Goal: Check status: Check status

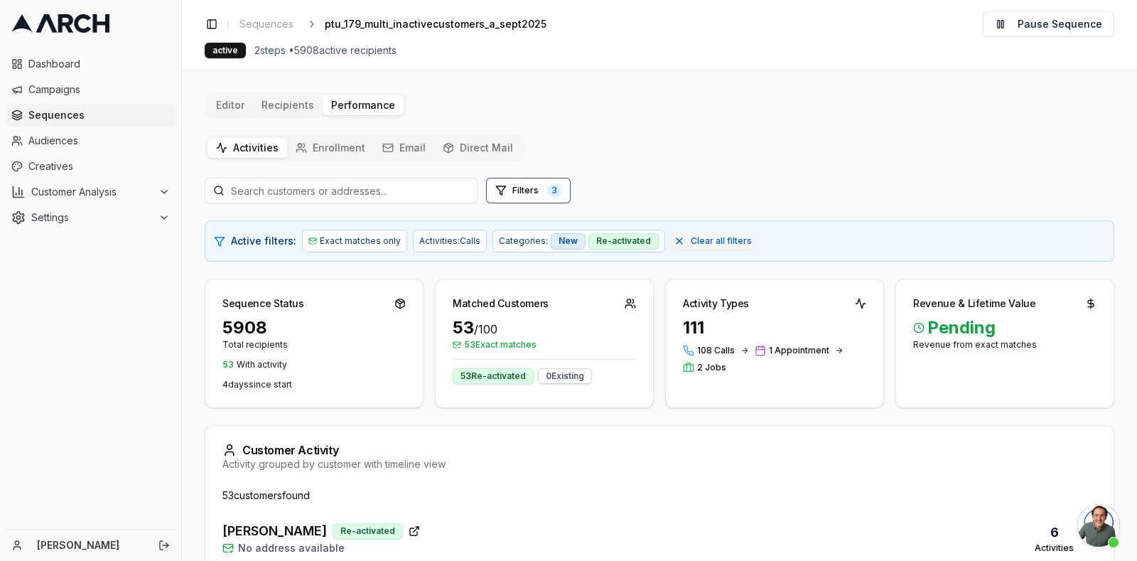
click at [478, 156] on button "Direct Mail" at bounding box center [477, 148] width 87 height 20
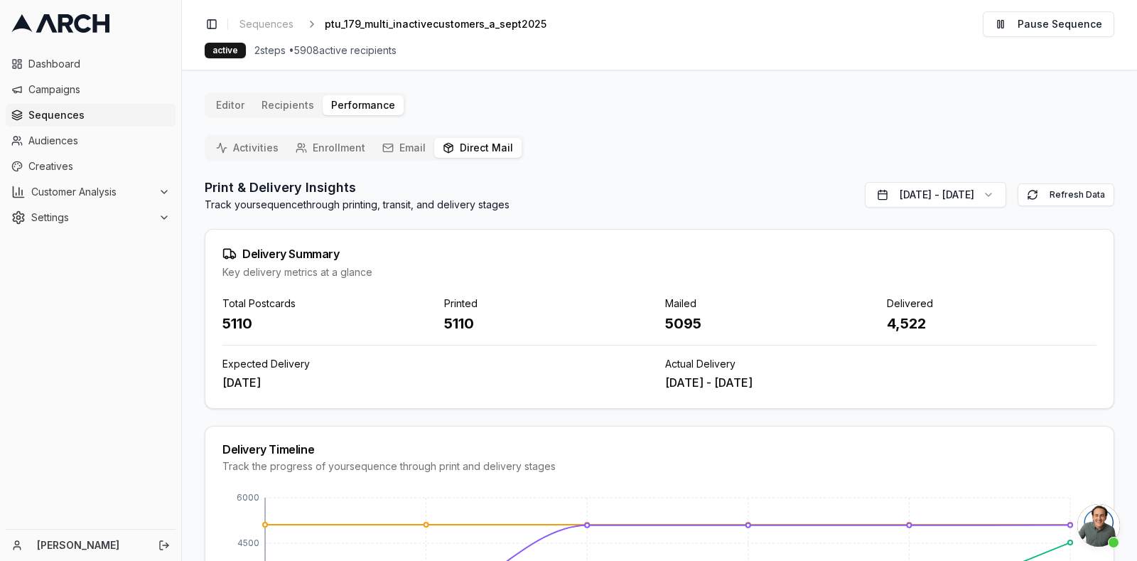
click at [36, 122] on link "Sequences" at bounding box center [91, 115] width 170 height 23
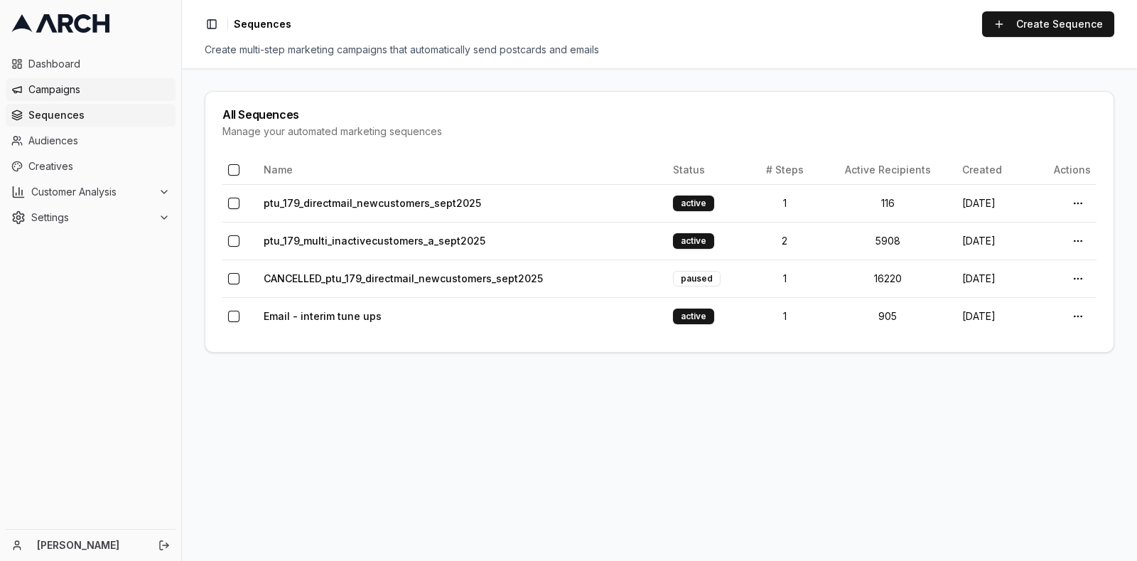
click at [40, 87] on span "Campaigns" at bounding box center [98, 89] width 141 height 14
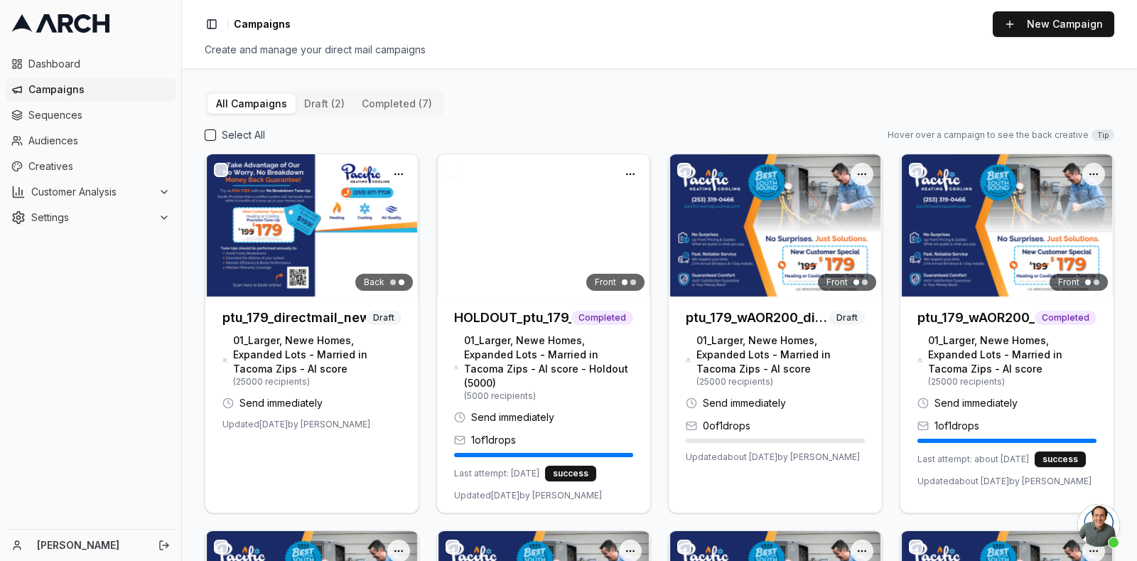
scroll to position [5097, 0]
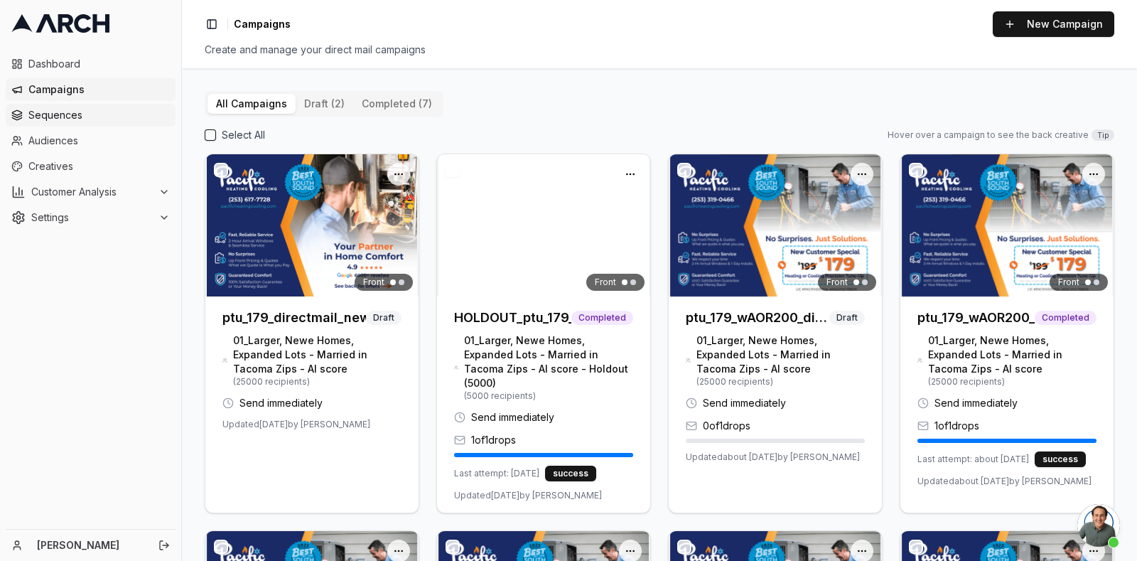
click at [92, 118] on span "Sequences" at bounding box center [98, 115] width 141 height 14
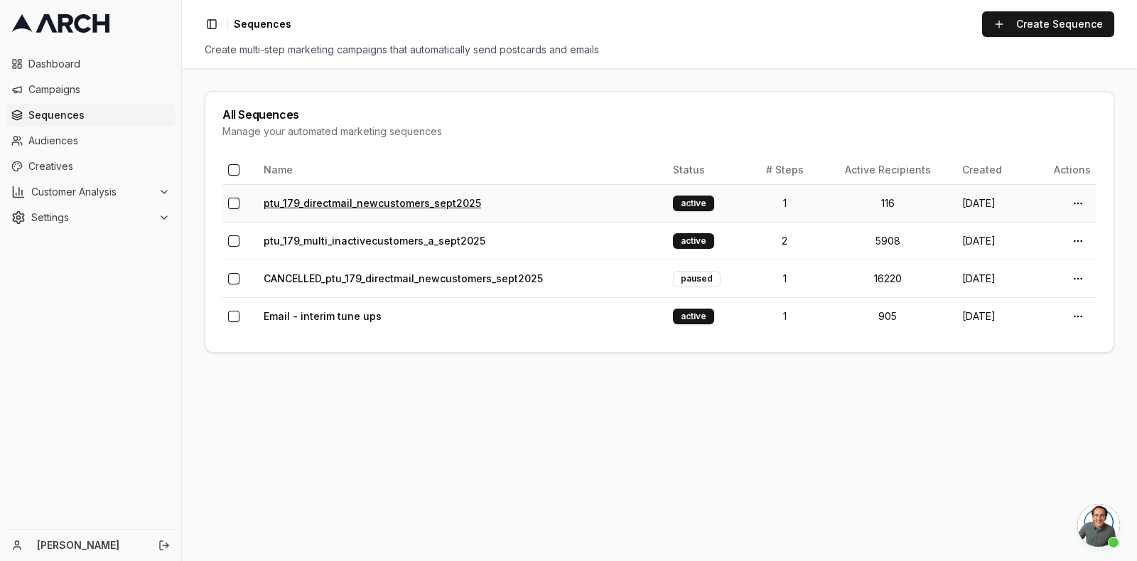
scroll to position [5097, 0]
click at [356, 197] on link "ptu_179_directmail_newcustomers_sept2025" at bounding box center [372, 203] width 217 height 12
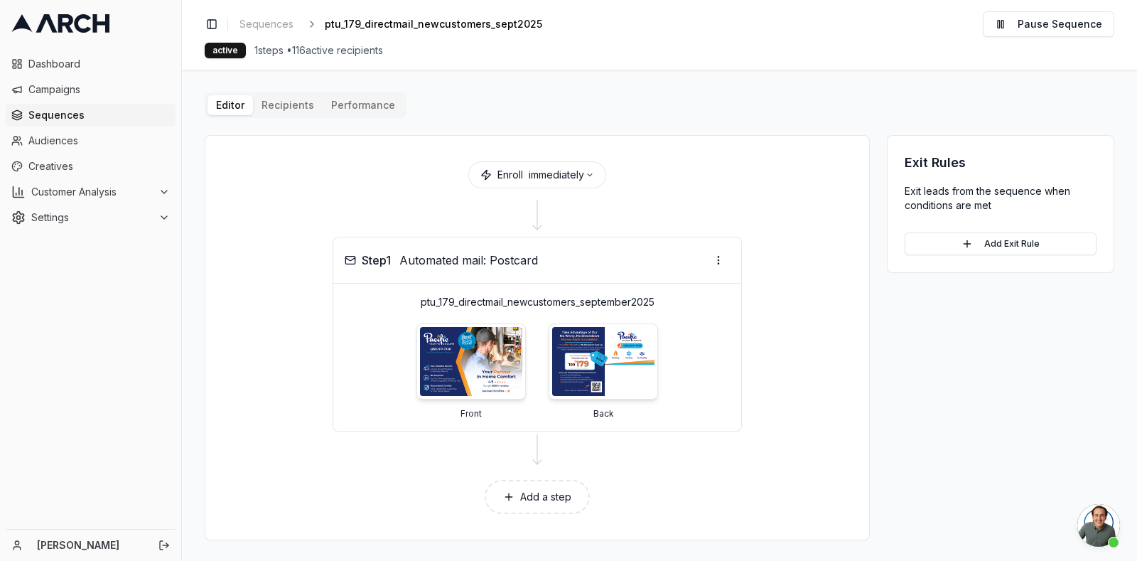
click at [343, 97] on button "Performance" at bounding box center [363, 105] width 81 height 20
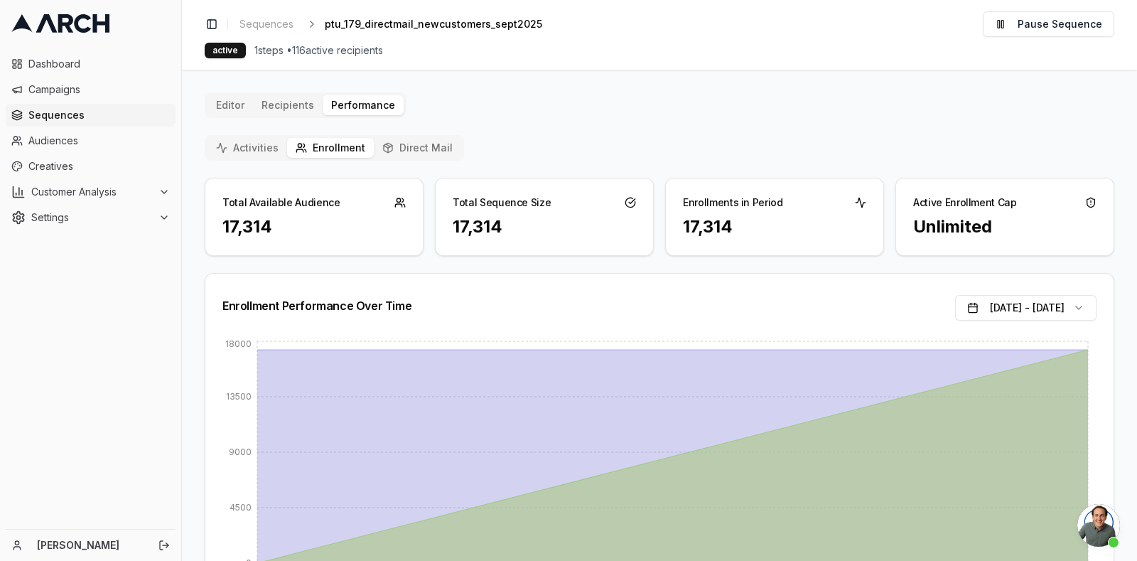
click at [405, 159] on div "Activities Enrollment Direct Mail" at bounding box center [334, 148] width 259 height 26
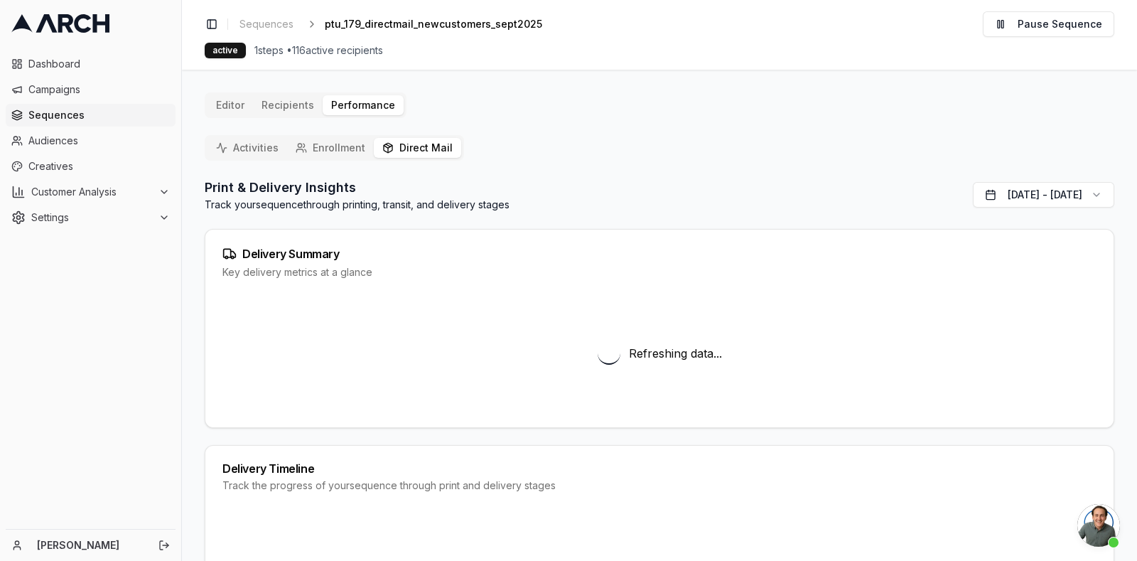
click at [408, 150] on button "Direct Mail" at bounding box center [417, 148] width 87 height 20
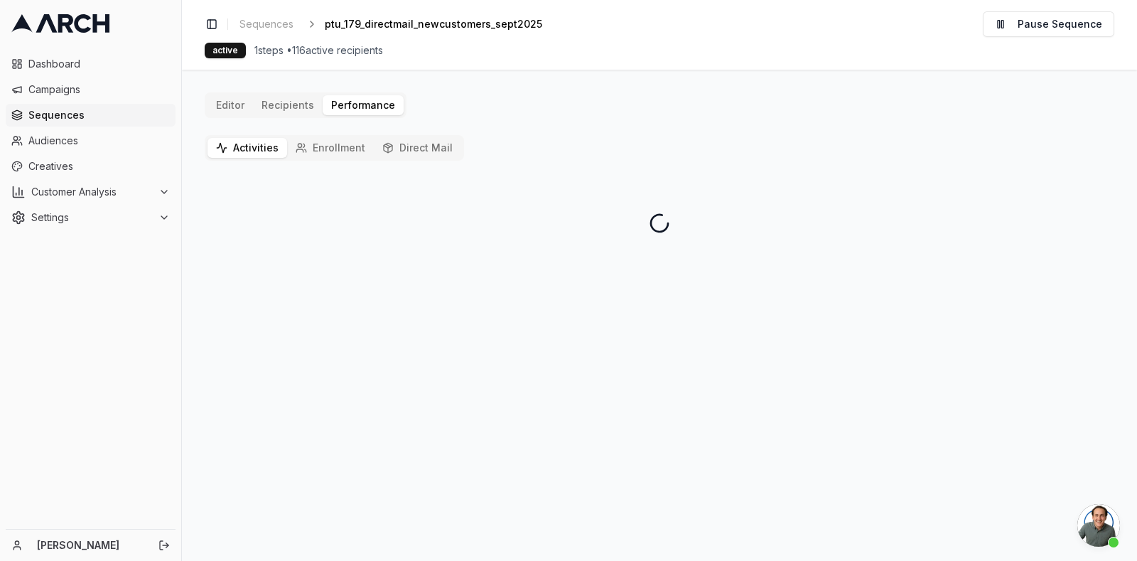
click at [278, 144] on button "Activities" at bounding box center [247, 148] width 80 height 20
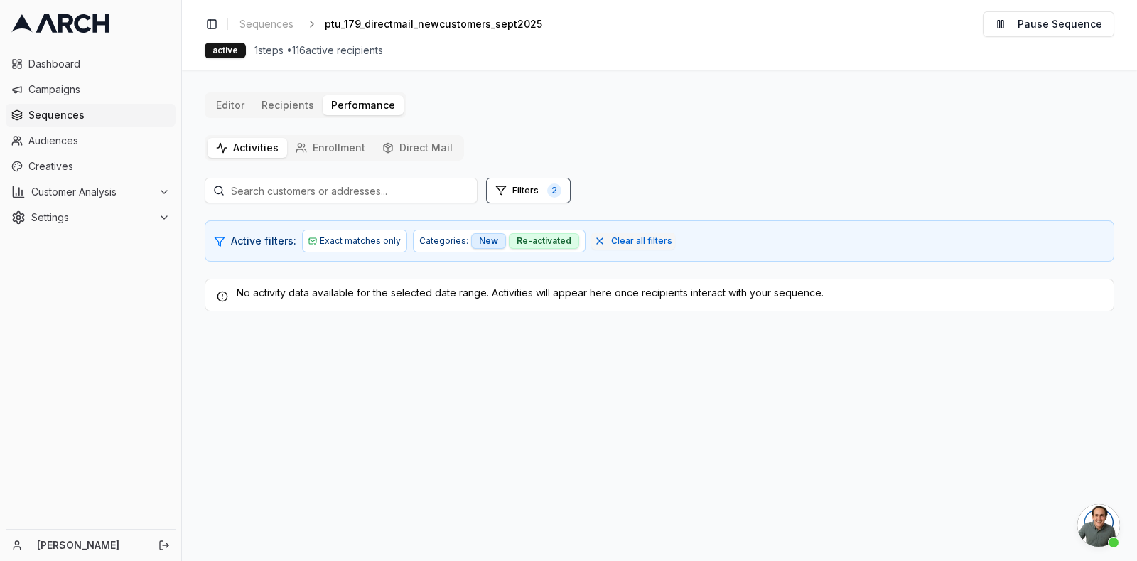
click at [242, 101] on button "Editor" at bounding box center [229, 105] width 45 height 20
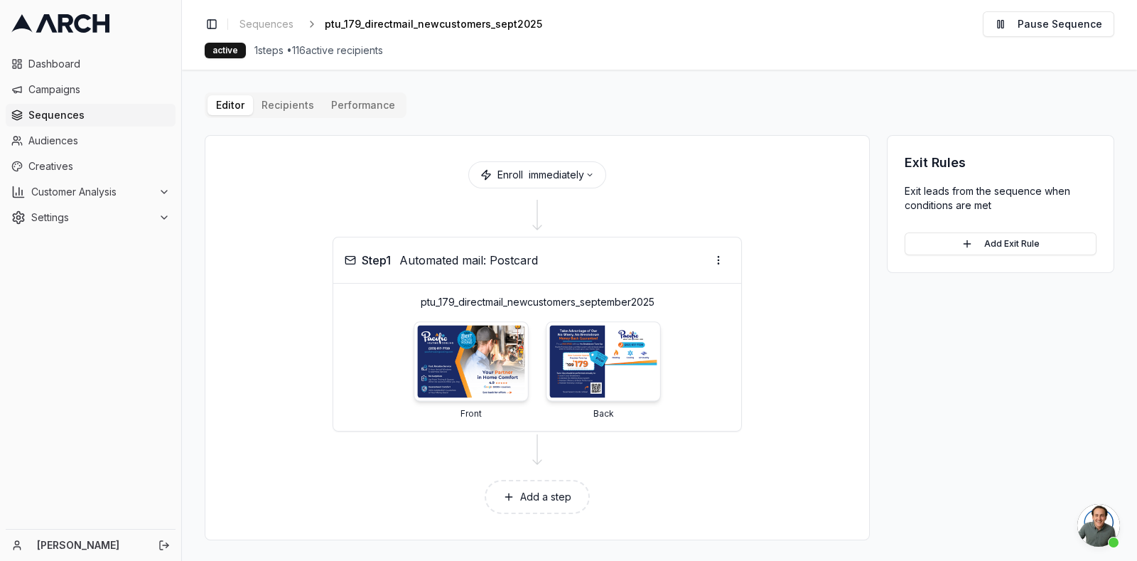
click at [493, 381] on img at bounding box center [470, 361] width 107 height 72
